Goal: Information Seeking & Learning: Understand process/instructions

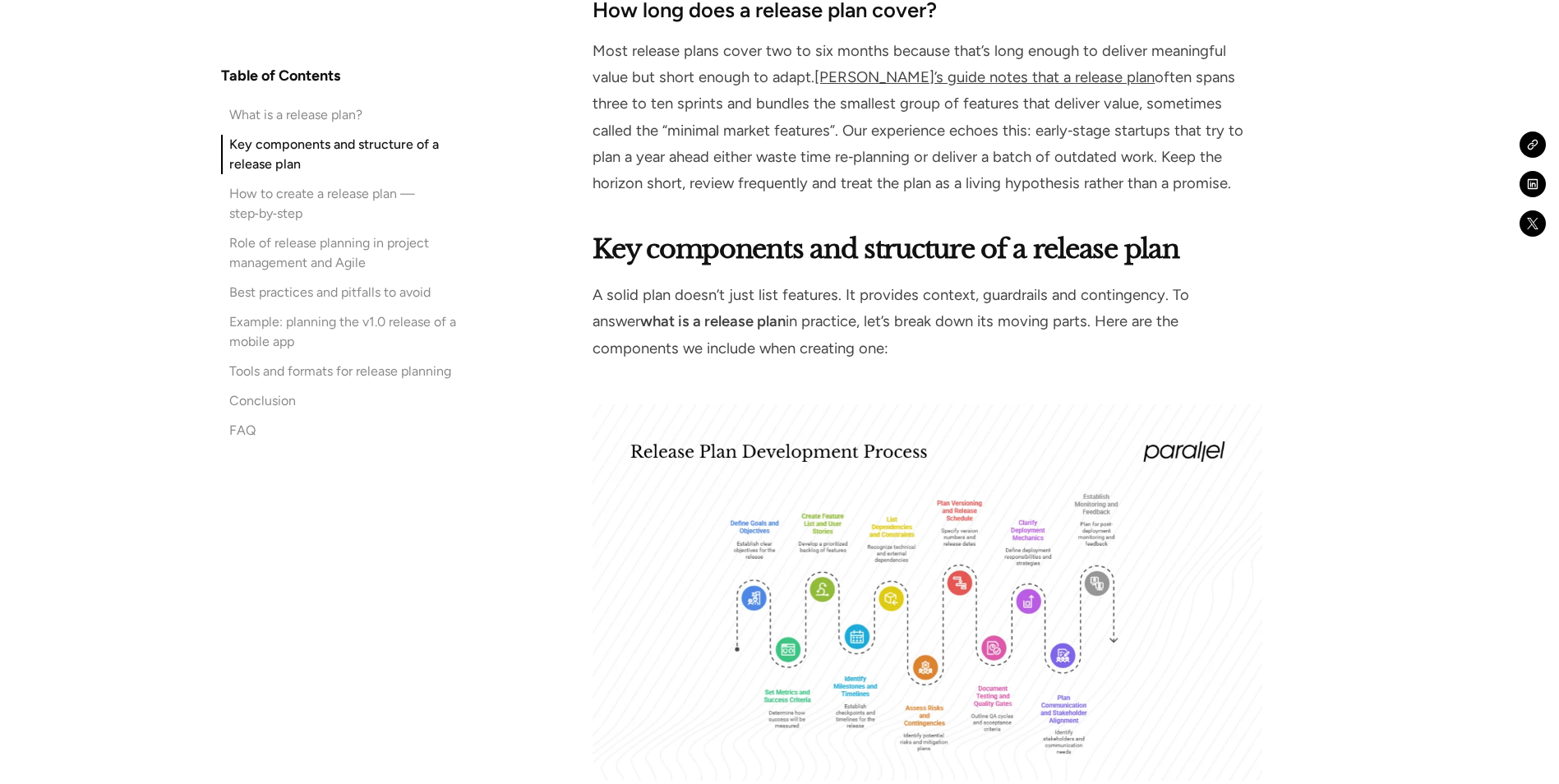
scroll to position [3122, 0]
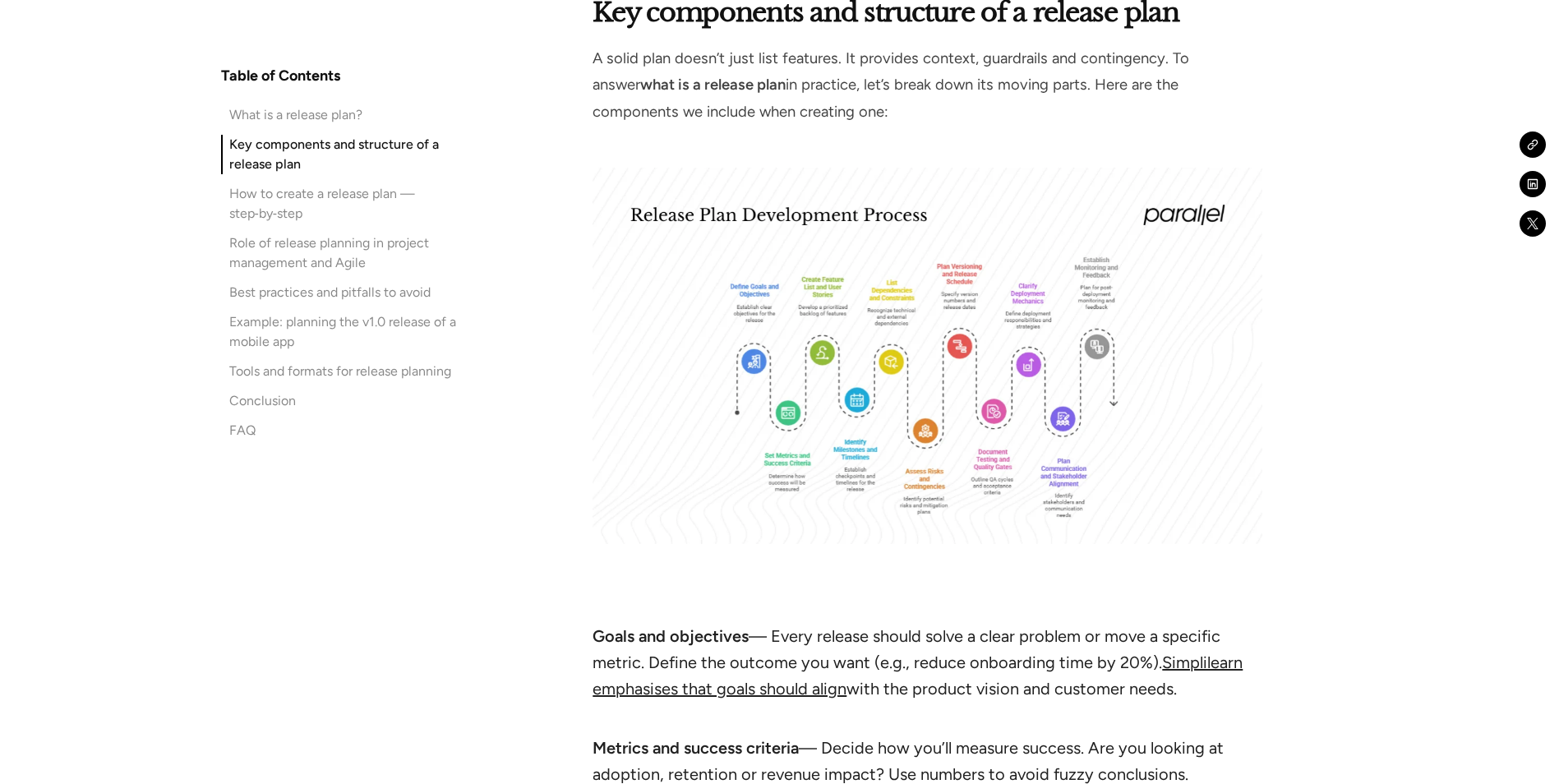
click at [833, 350] on img at bounding box center [926, 356] width 669 height 376
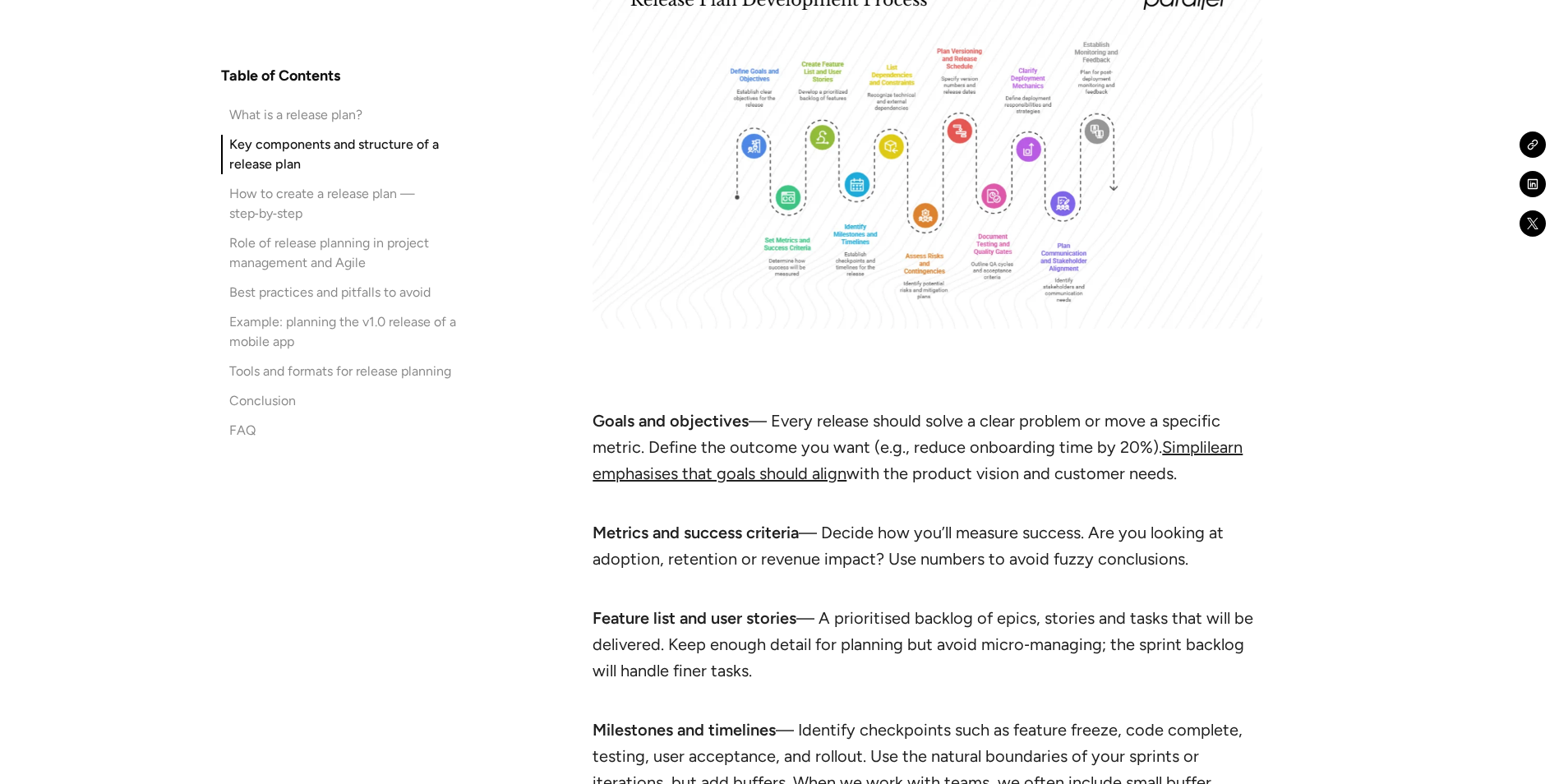
scroll to position [3369, 0]
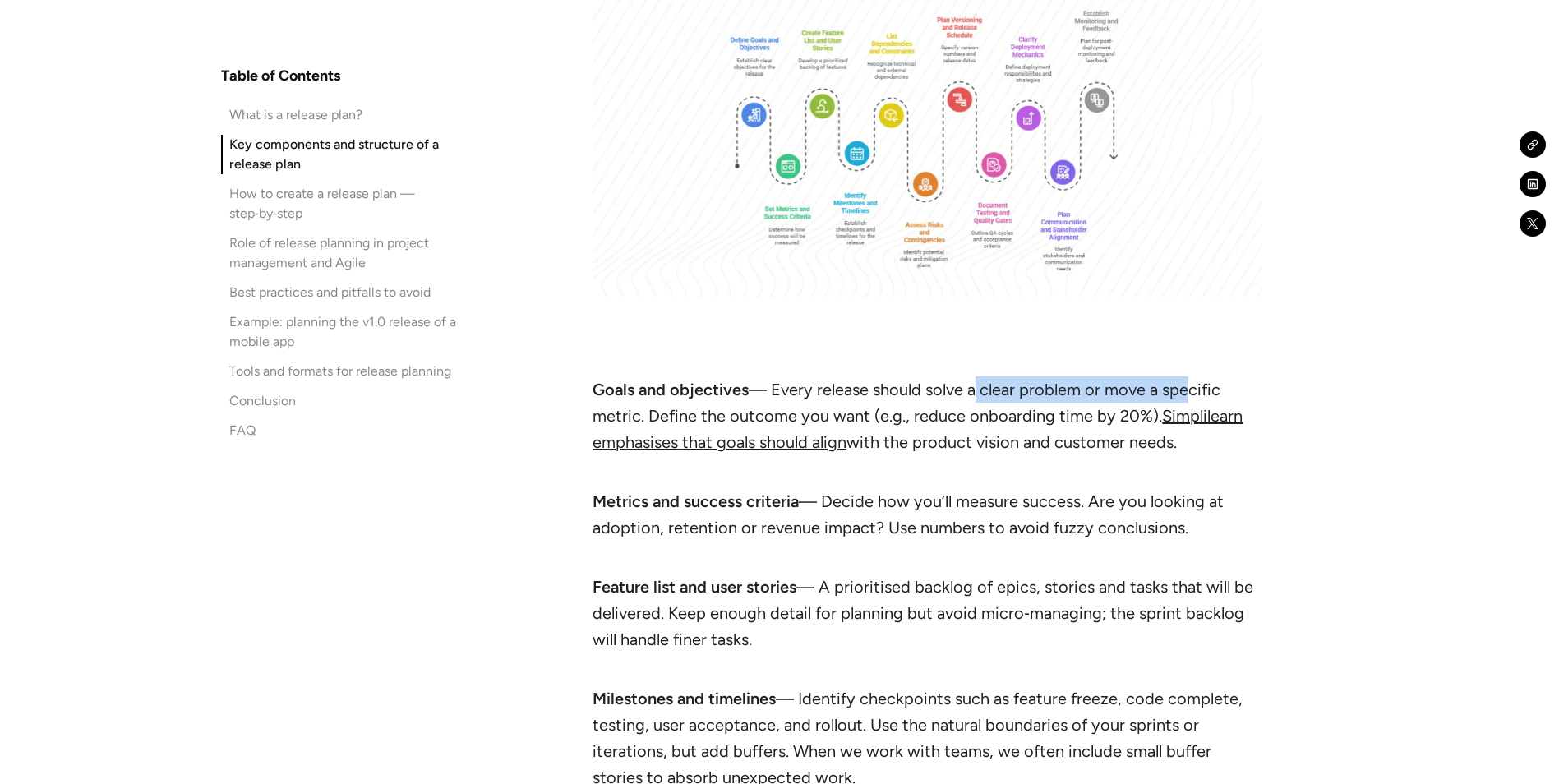
drag, startPoint x: 973, startPoint y: 387, endPoint x: 1184, endPoint y: 392, distance: 211.1
click at [1184, 392] on li "Goals and objectives — Every release should solve a clear problem or move a spe…" at bounding box center [926, 429] width 669 height 106
drag, startPoint x: 686, startPoint y: 420, endPoint x: 798, endPoint y: 420, distance: 112.0
click at [798, 420] on li "Goals and objectives — Every release should solve a clear problem or move a spe…" at bounding box center [926, 429] width 669 height 106
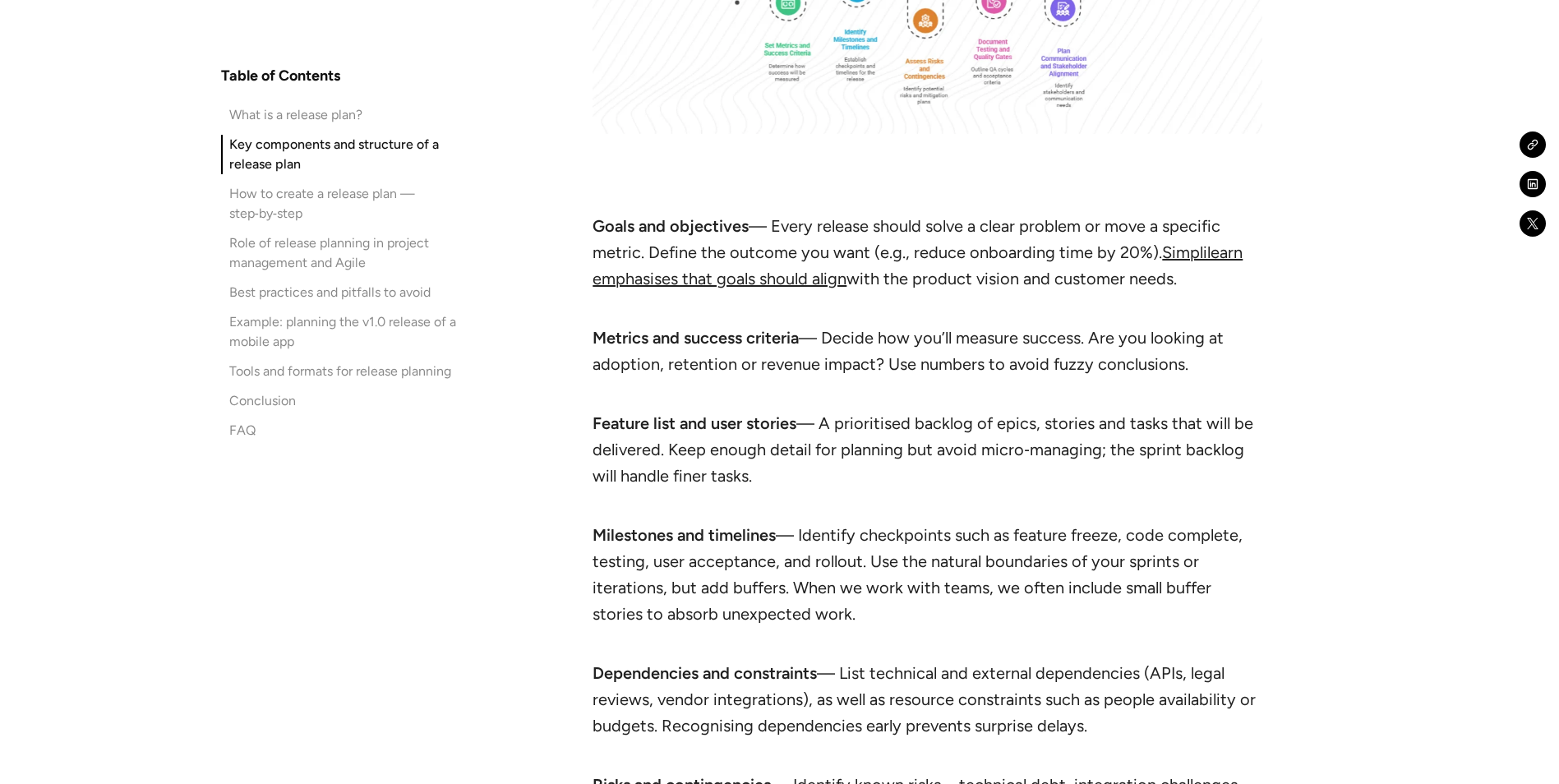
scroll to position [3534, 0]
drag, startPoint x: 591, startPoint y: 229, endPoint x: 747, endPoint y: 231, distance: 156.0
copy strong "Goals and objectives"
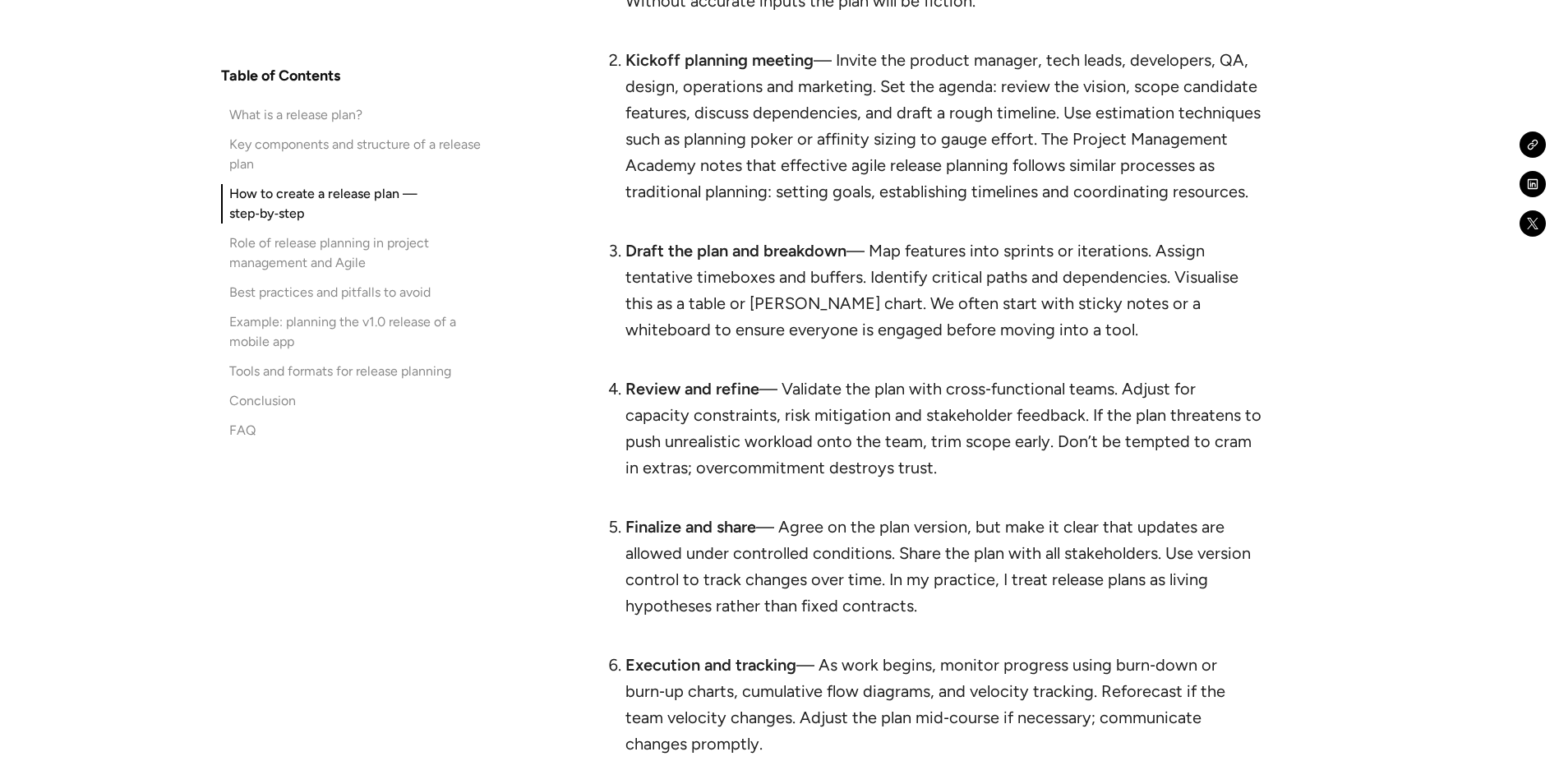
scroll to position [5245, 0]
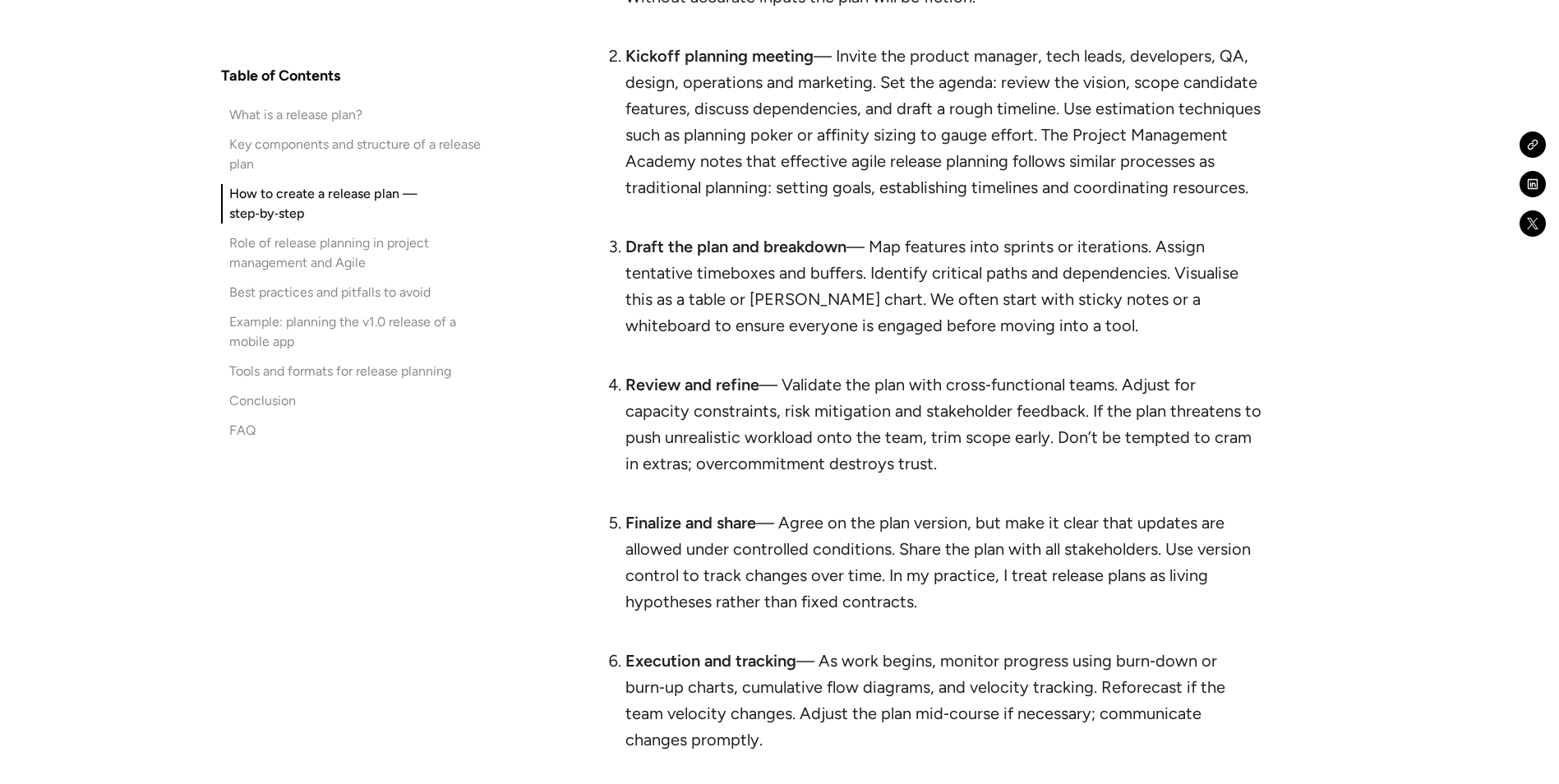
click at [301, 159] on div "Key components and structure of a release plan" at bounding box center [355, 154] width 252 height 39
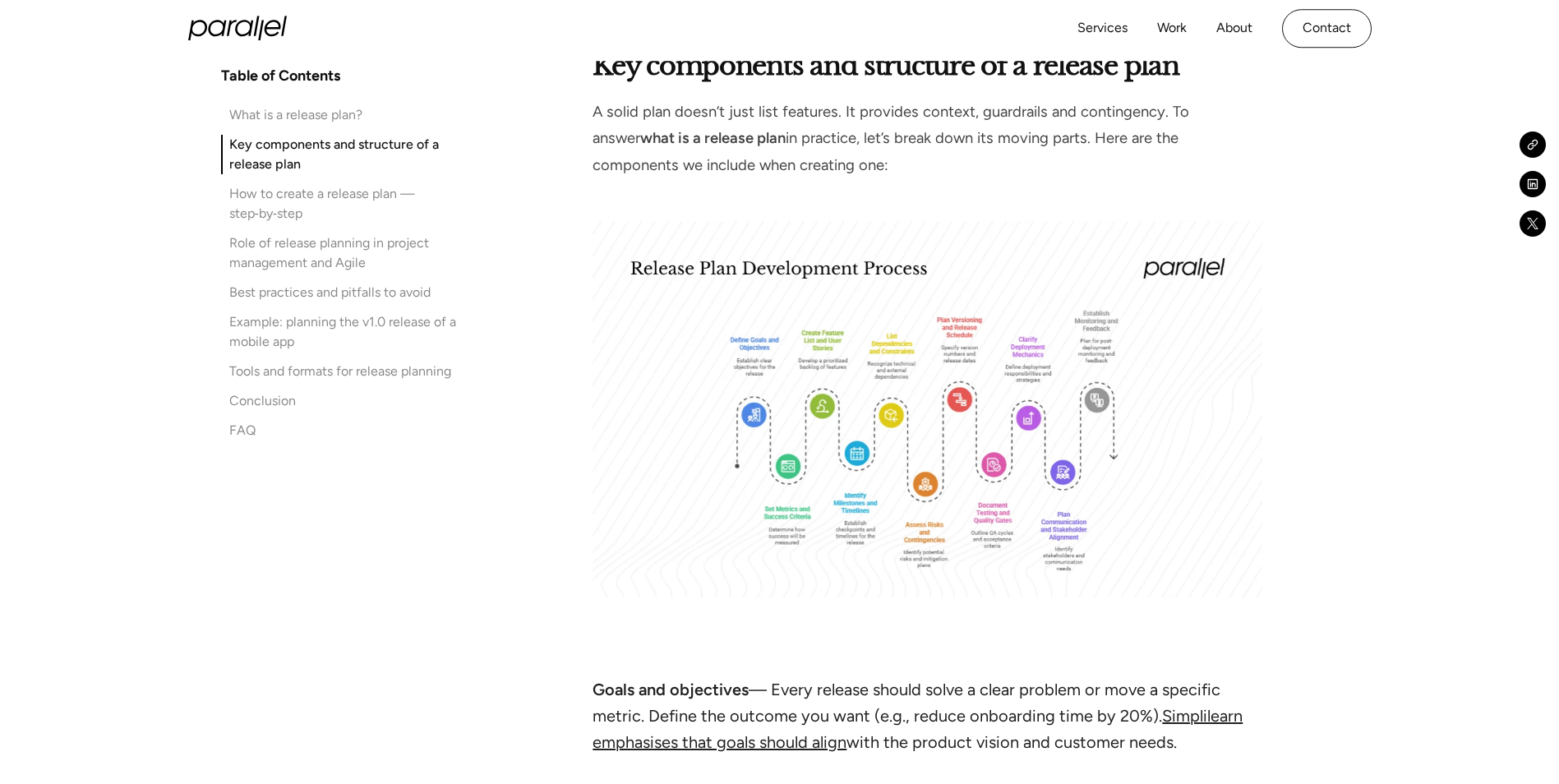
scroll to position [3050, 0]
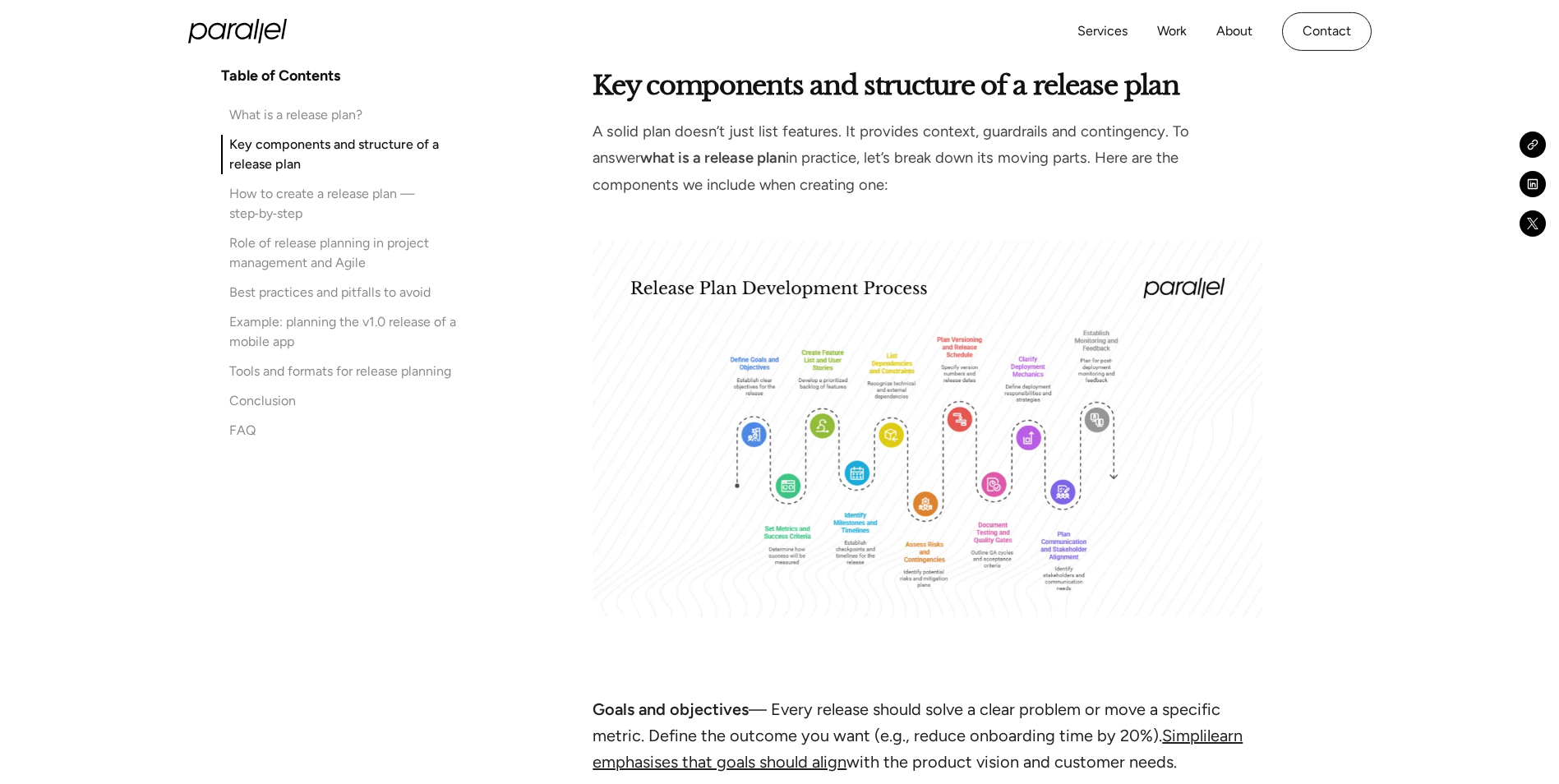
click at [862, 387] on img at bounding box center [926, 429] width 669 height 376
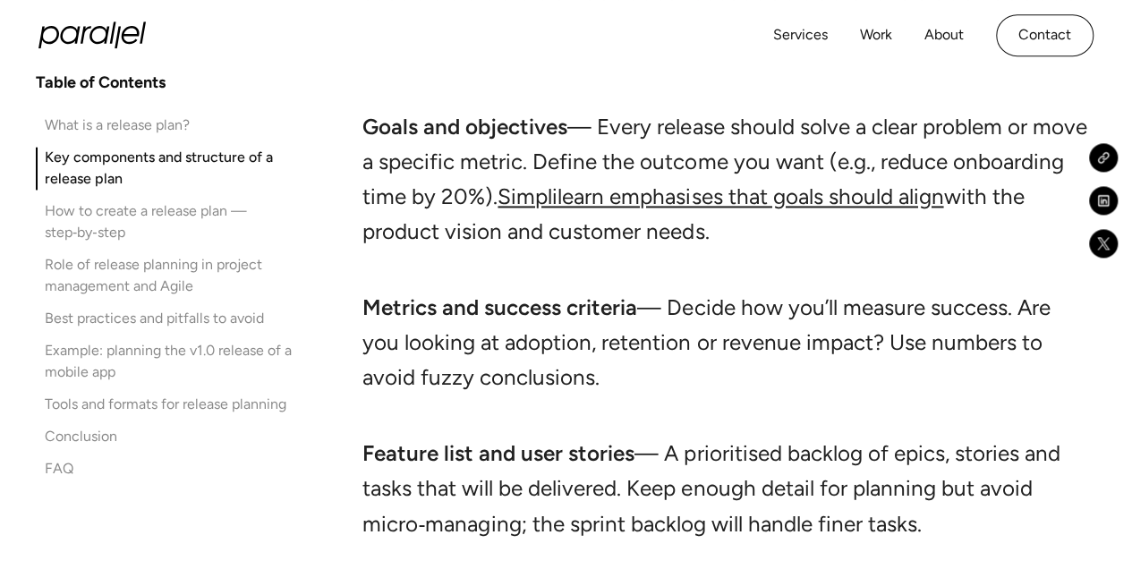
scroll to position [4575, 0]
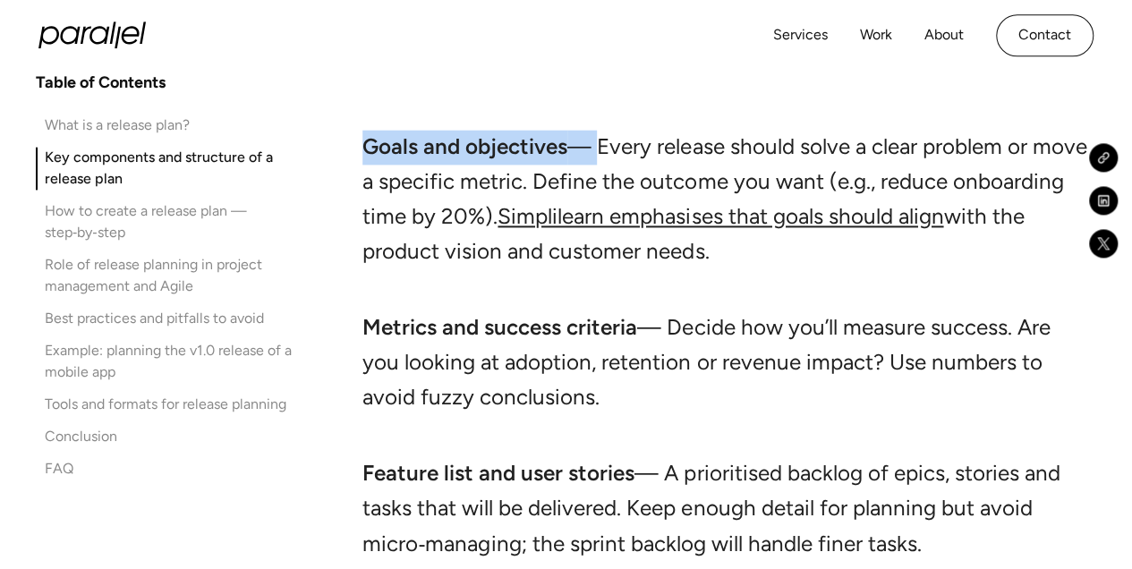
drag, startPoint x: 367, startPoint y: 151, endPoint x: 587, endPoint y: 158, distance: 220.3
click at [587, 158] on li "Goals and objectives — Every release should solve a clear problem or move a spe…" at bounding box center [727, 217] width 729 height 174
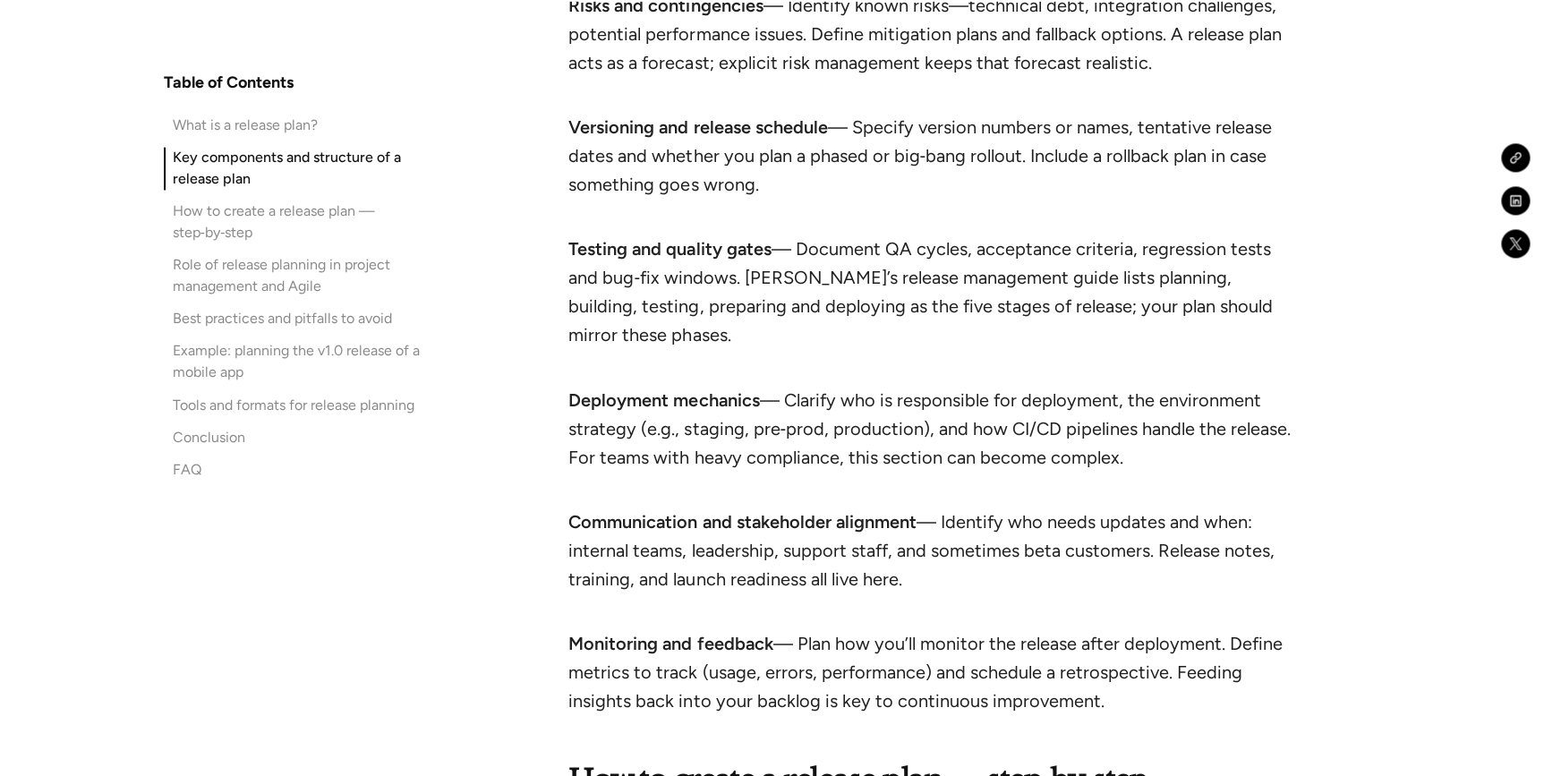
scroll to position [4709, 0]
